Goal: Find specific page/section: Find specific page/section

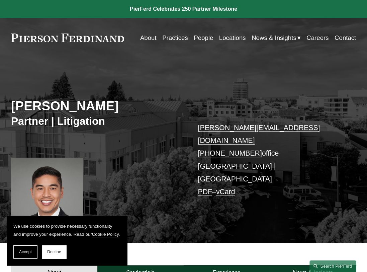
click at [204, 39] on link "People" at bounding box center [203, 37] width 19 height 12
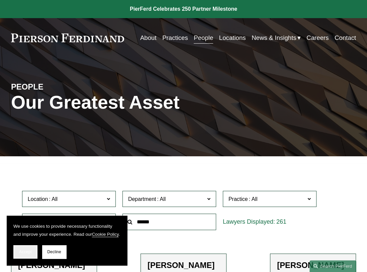
click at [29, 251] on span "Accept" at bounding box center [25, 251] width 13 height 5
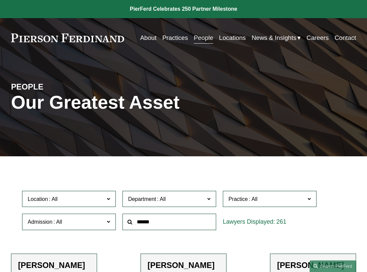
scroll to position [8440, 0]
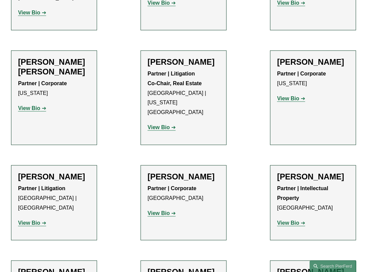
scroll to position [7058, 0]
